Goal: Task Accomplishment & Management: Manage account settings

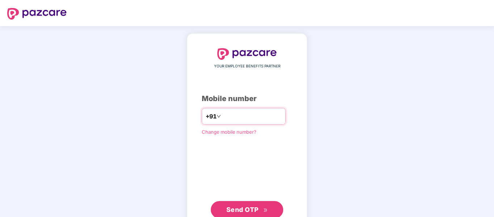
click at [244, 121] on input "number" at bounding box center [251, 116] width 59 height 12
type input "**********"
click at [245, 216] on button "Send OTP" at bounding box center [247, 209] width 72 height 17
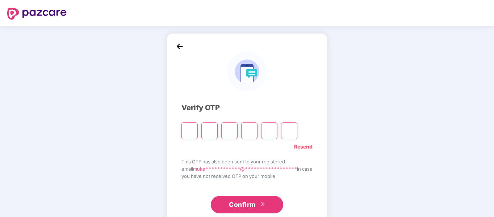
type input "*"
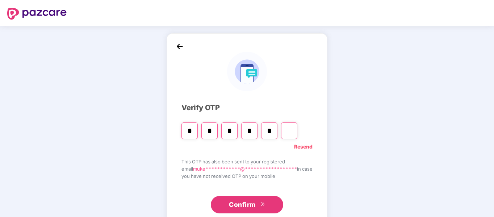
type input "*"
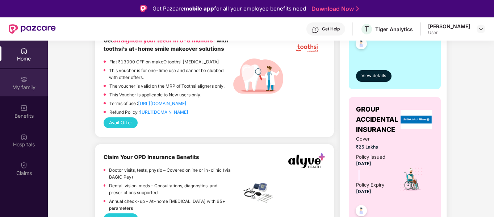
scroll to position [396, 0]
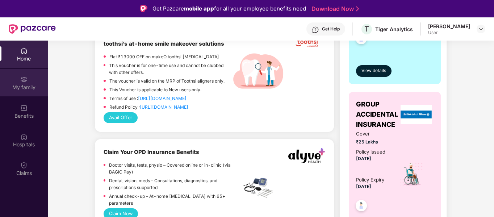
click at [17, 94] on div "My family" at bounding box center [24, 82] width 48 height 27
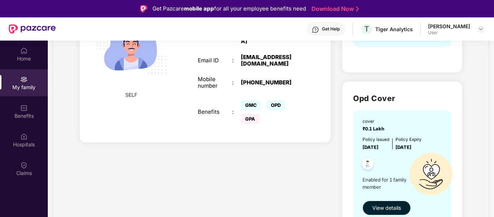
scroll to position [186, 0]
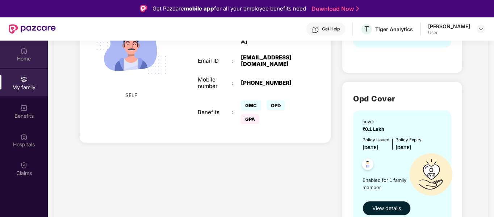
click at [9, 53] on div "Home" at bounding box center [24, 54] width 48 height 27
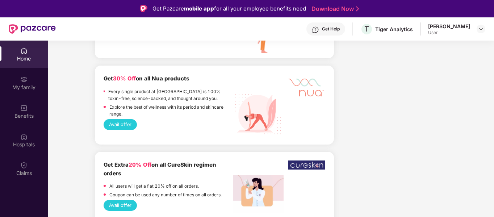
scroll to position [980, 0]
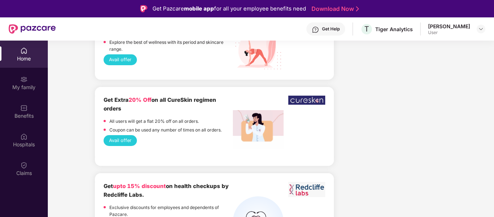
click at [133, 138] on button "Avail offer" at bounding box center [120, 140] width 33 height 11
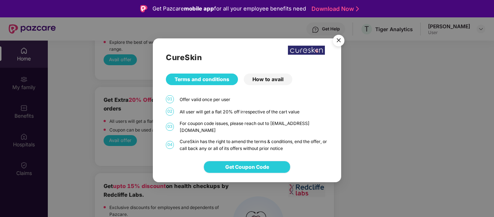
click at [245, 166] on span "Get Coupon Code" at bounding box center [247, 167] width 44 height 8
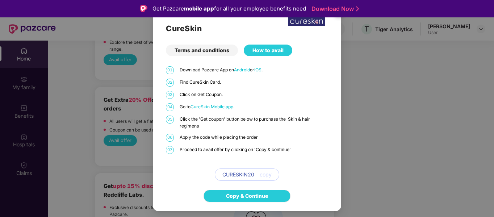
click at [369, 123] on div "CureSkin Terms and conditions How to avail 01 Download Pazcare App on Android o…" at bounding box center [247, 108] width 494 height 217
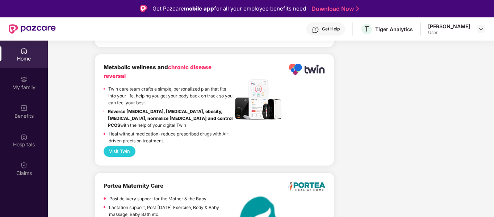
scroll to position [41, 0]
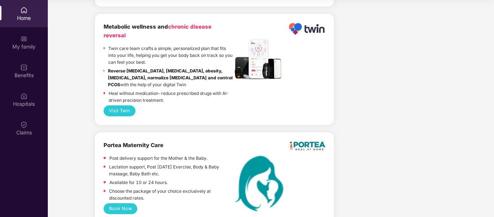
click at [118, 105] on button "Visit Twin" at bounding box center [120, 110] width 32 height 11
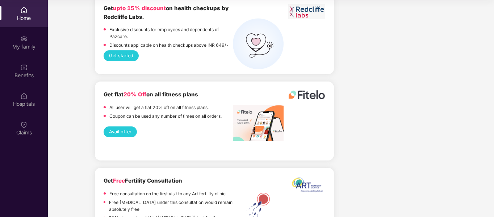
scroll to position [1114, 0]
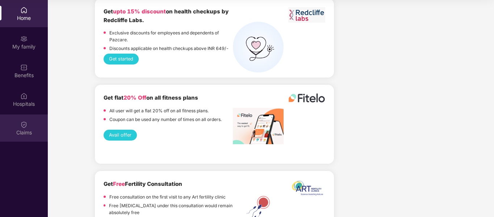
click at [23, 125] on img at bounding box center [23, 124] width 7 height 7
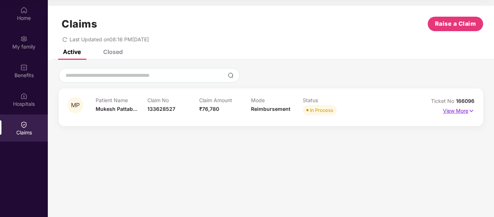
click at [467, 112] on p "View More" at bounding box center [459, 110] width 32 height 10
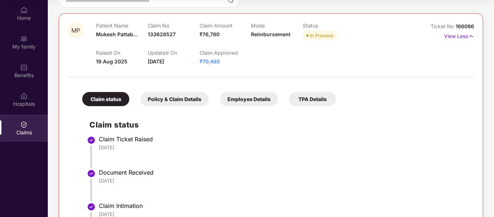
scroll to position [75, 0]
click at [191, 106] on div "Policy & Claim Details" at bounding box center [175, 99] width 68 height 14
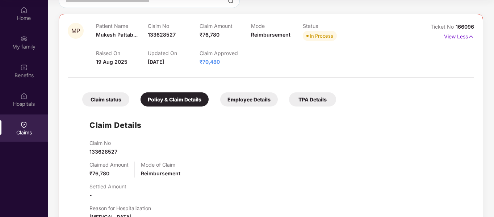
click at [238, 102] on div "Employee Details" at bounding box center [249, 99] width 58 height 14
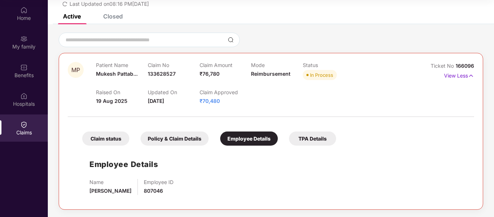
scroll to position [35, 0]
click at [299, 136] on div "TPA Details" at bounding box center [312, 138] width 47 height 14
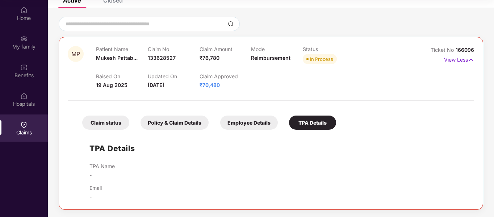
click at [233, 131] on div "Claim status Policy & Claim Details Employee Details TPA Details TPA Details TP…" at bounding box center [271, 153] width 406 height 96
click at [26, 20] on div "Home" at bounding box center [24, 17] width 48 height 7
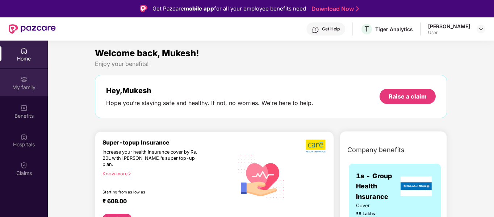
click at [33, 82] on div "My family" at bounding box center [24, 82] width 48 height 27
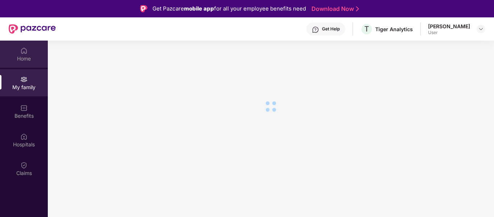
click at [29, 63] on div "Home" at bounding box center [24, 54] width 48 height 27
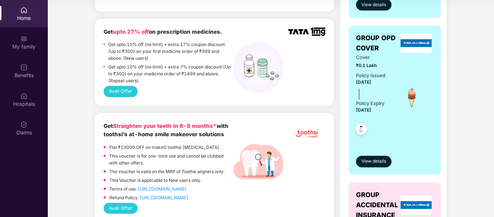
scroll to position [266, 0]
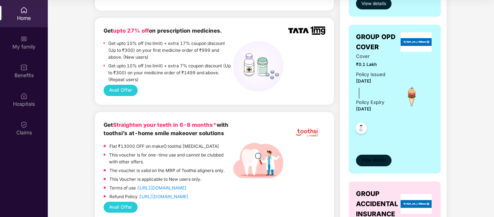
click at [369, 160] on span "View details" at bounding box center [374, 160] width 25 height 7
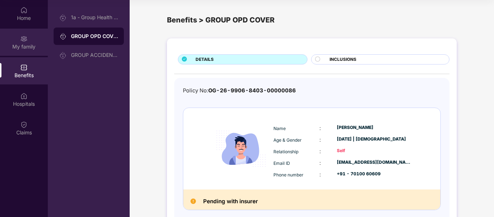
click at [26, 46] on div "My family" at bounding box center [24, 46] width 48 height 7
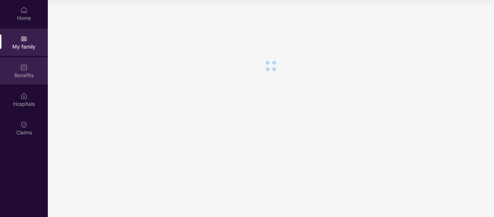
click at [22, 59] on div "Benefits" at bounding box center [24, 70] width 48 height 27
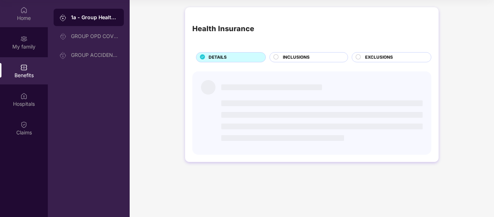
click at [20, 25] on div "Home" at bounding box center [24, 13] width 48 height 27
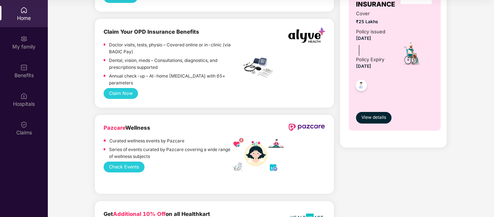
scroll to position [475, 0]
click at [123, 89] on button "Claim Now" at bounding box center [121, 93] width 34 height 11
click at [128, 90] on button "Claim Now" at bounding box center [121, 93] width 34 height 11
